Goal: Information Seeking & Learning: Learn about a topic

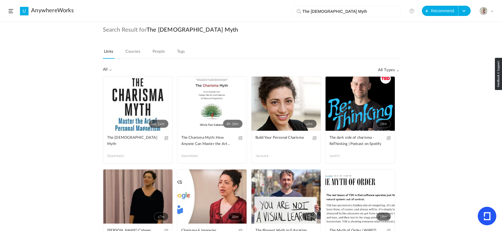
click at [26, 14] on link "U" at bounding box center [24, 11] width 9 height 9
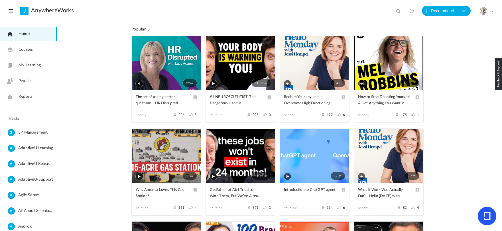
click at [28, 80] on span "People" at bounding box center [25, 81] width 12 height 6
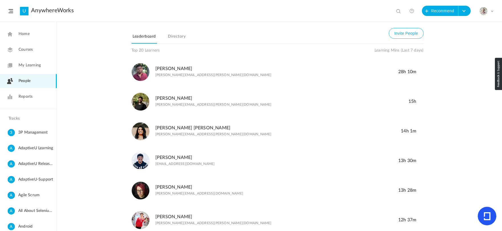
click at [31, 62] on link "My Learning" at bounding box center [28, 65] width 57 height 14
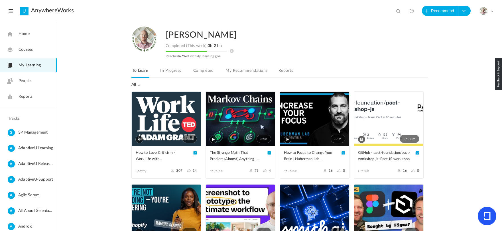
click at [24, 34] on span "Home" at bounding box center [24, 34] width 11 height 6
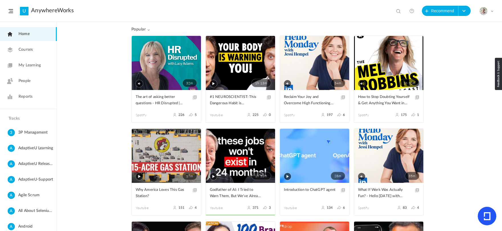
click at [28, 49] on span "Courses" at bounding box center [26, 50] width 14 height 6
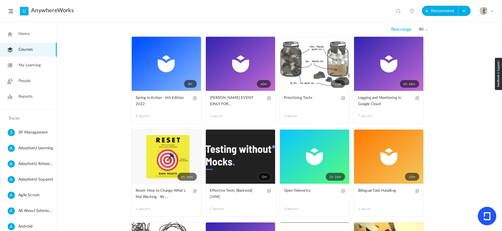
click at [28, 66] on span "My Learning" at bounding box center [30, 65] width 22 height 6
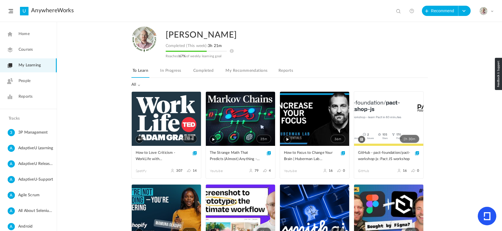
click at [207, 69] on link "Completed" at bounding box center [203, 72] width 23 height 11
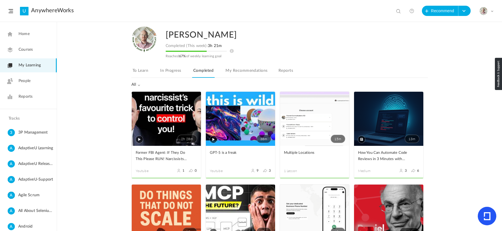
click at [25, 33] on span "Home" at bounding box center [24, 34] width 11 height 6
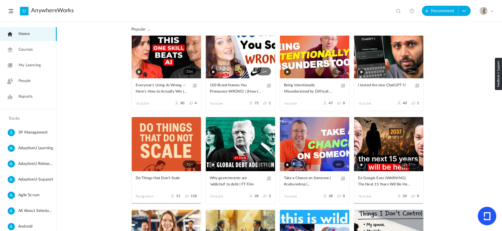
scroll to position [199, 0]
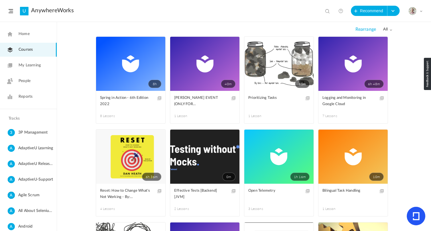
scroll to position [1053, 0]
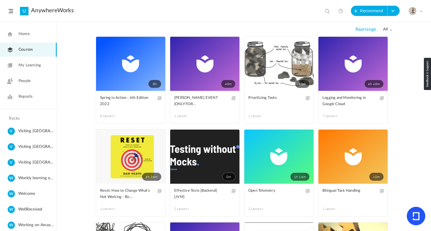
click at [327, 11] on span at bounding box center [329, 12] width 6 height 6
paste input "Bias for Action"
type input "Bias for Action"
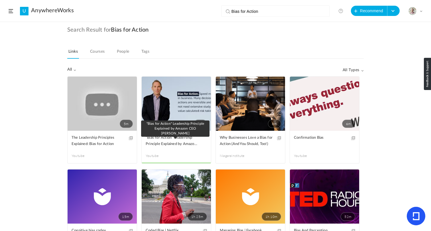
click at [169, 138] on span ""Bias for Action" Leadership Principle Explained by Amazon CEO Andy Jassy" at bounding box center [172, 141] width 53 height 13
